Goal: Information Seeking & Learning: Learn about a topic

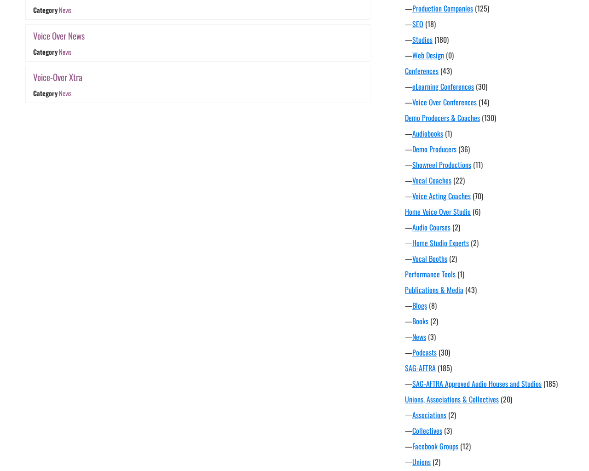
scroll to position [518, 0]
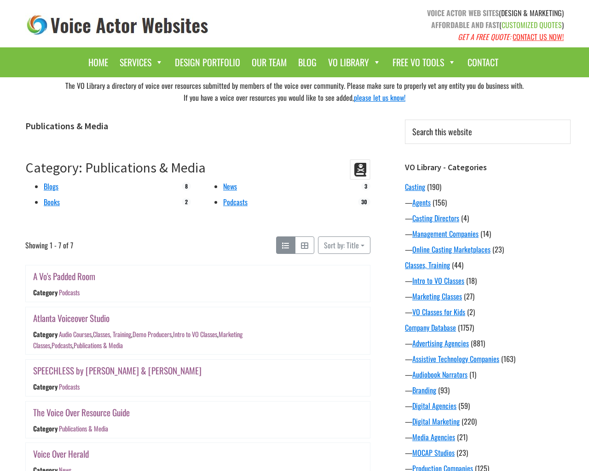
scroll to position [518, 0]
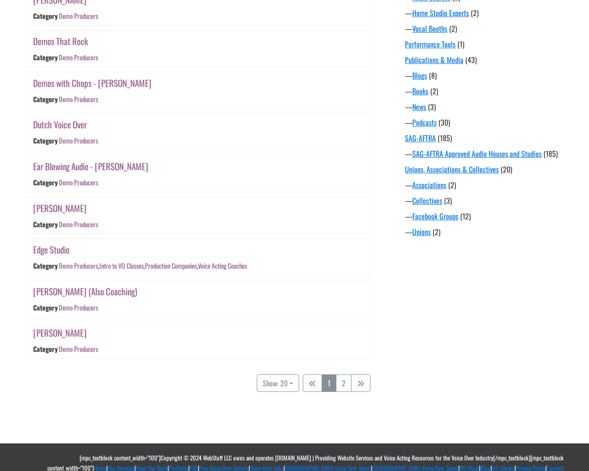
scroll to position [712, 0]
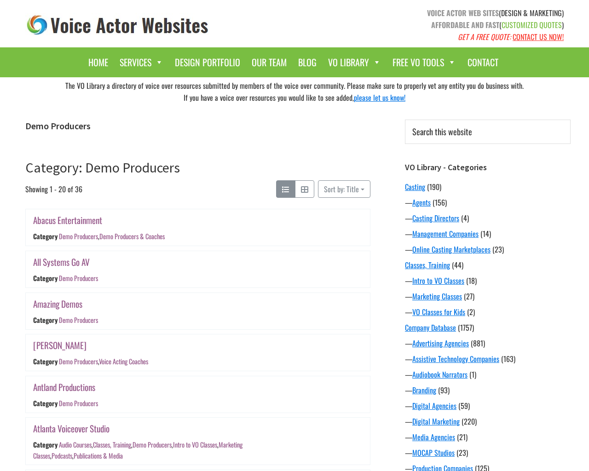
scroll to position [712, 0]
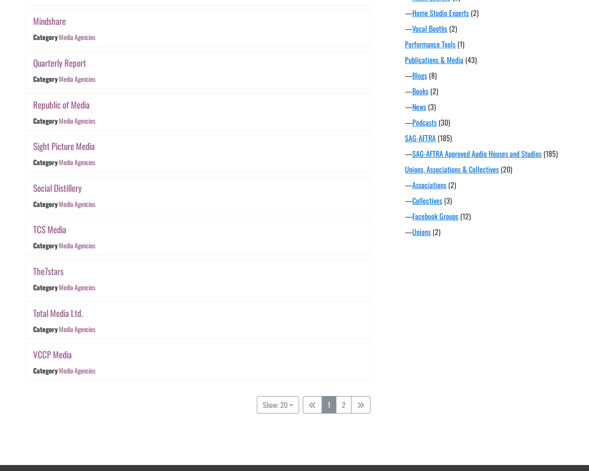
scroll to position [723, 0]
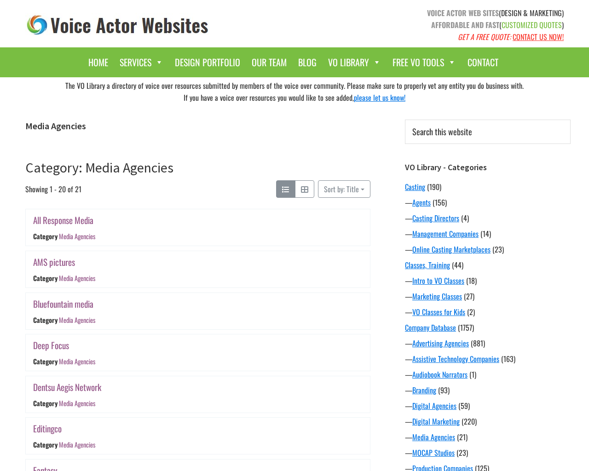
scroll to position [723, 0]
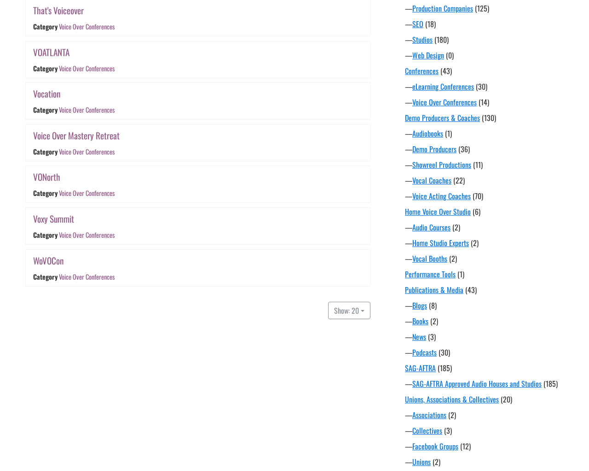
scroll to position [518, 0]
